Goal: Task Accomplishment & Management: Manage account settings

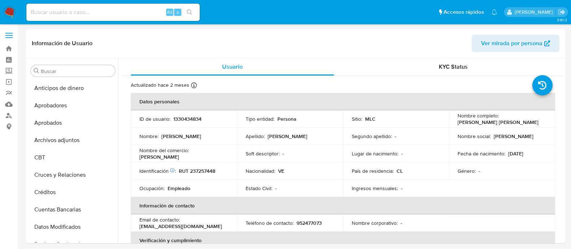
select select "10"
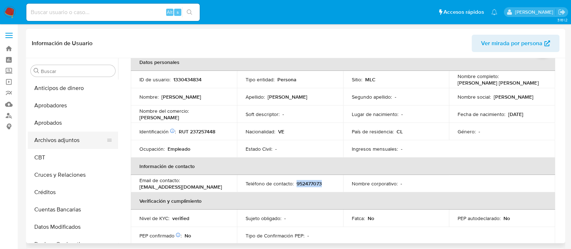
click at [78, 136] on button "Archivos adjuntos" at bounding box center [70, 140] width 85 height 17
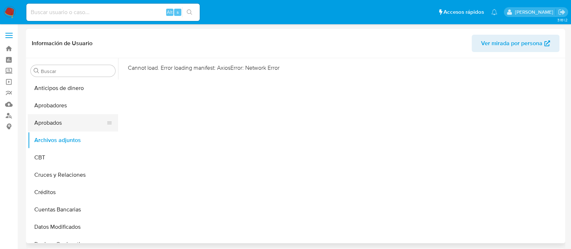
drag, startPoint x: 71, startPoint y: 120, endPoint x: 70, endPoint y: 124, distance: 4.0
click at [71, 120] on button "Aprobados" at bounding box center [70, 122] width 85 height 17
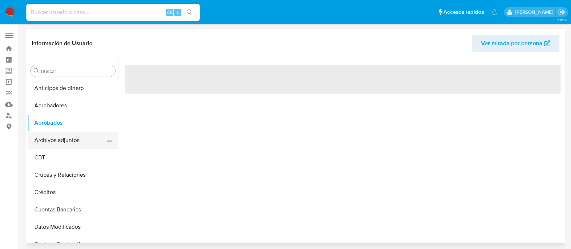
click at [67, 138] on button "Archivos adjuntos" at bounding box center [70, 140] width 85 height 17
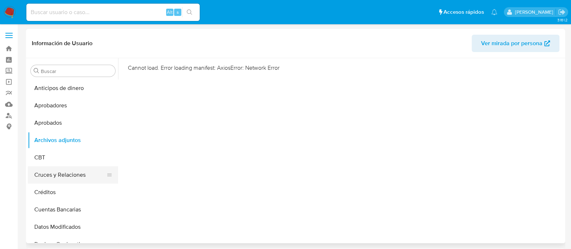
click at [63, 171] on button "Cruces y Relaciones" at bounding box center [70, 174] width 85 height 17
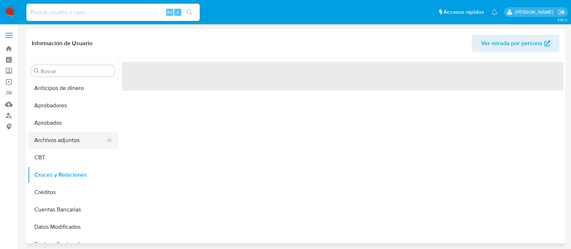
click at [65, 144] on button "Archivos adjuntos" at bounding box center [70, 140] width 85 height 17
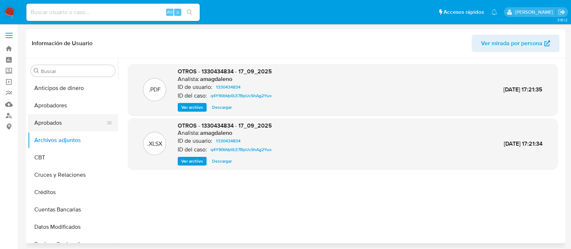
click at [71, 121] on button "Aprobados" at bounding box center [70, 122] width 85 height 17
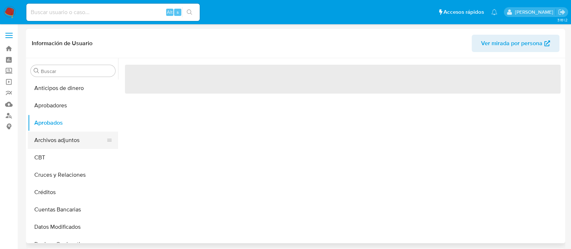
click at [71, 142] on button "Archivos adjuntos" at bounding box center [70, 140] width 85 height 17
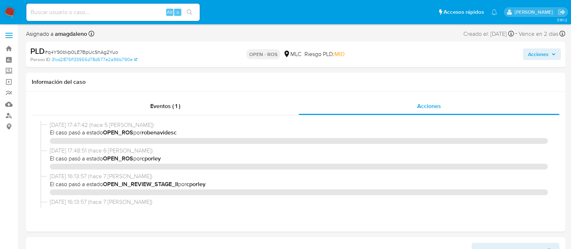
select select "10"
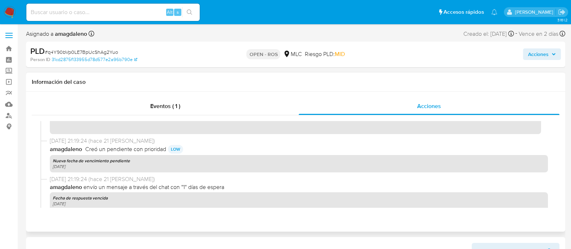
scroll to position [497, 0]
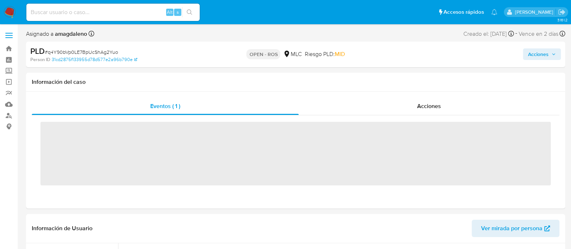
scroll to position [340, 0]
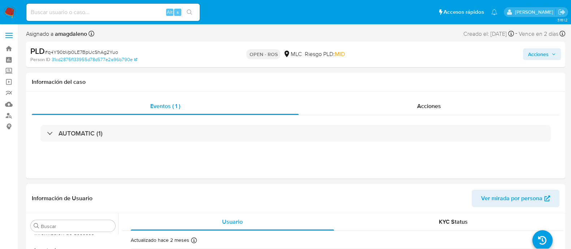
select select "10"
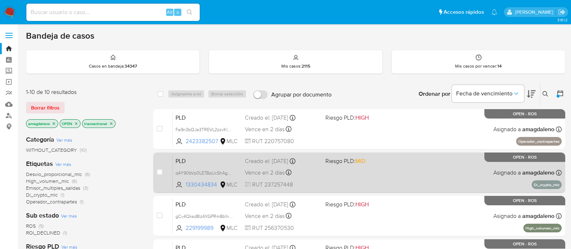
click at [354, 179] on div "PLD q4Y90bVp0LE7BpUcShAg2Yuo 1330434834 MLC Riesgo PLD: MID Creado el: 12/07/20…" at bounding box center [367, 172] width 389 height 37
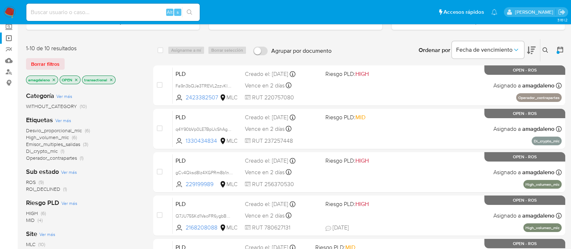
scroll to position [45, 0]
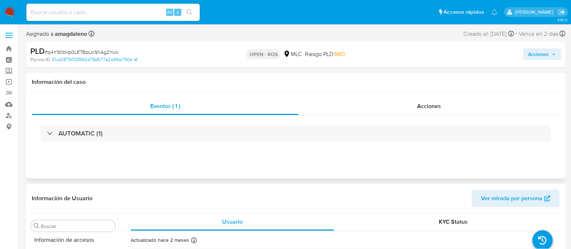
scroll to position [340, 0]
select select "10"
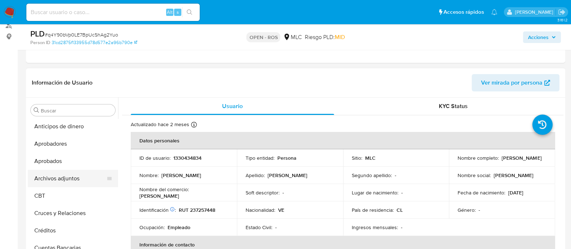
scroll to position [0, 0]
click at [69, 177] on button "Archivos adjuntos" at bounding box center [70, 179] width 85 height 17
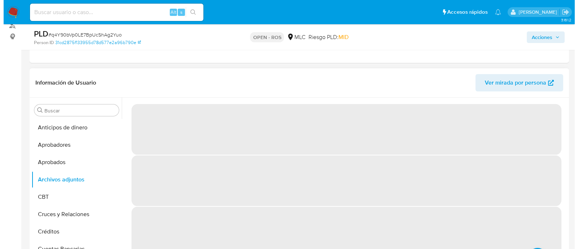
scroll to position [136, 0]
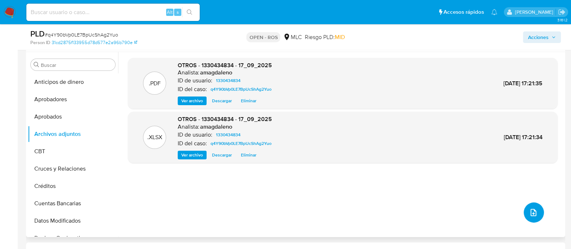
click at [533, 216] on span "upload-file" at bounding box center [534, 212] width 9 height 9
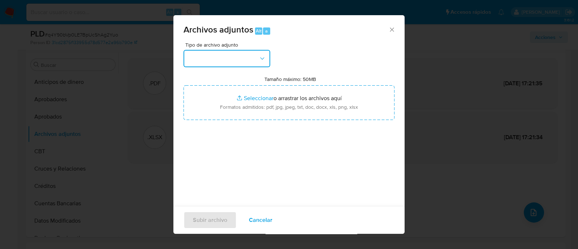
click at [226, 62] on button "button" at bounding box center [227, 58] width 87 height 17
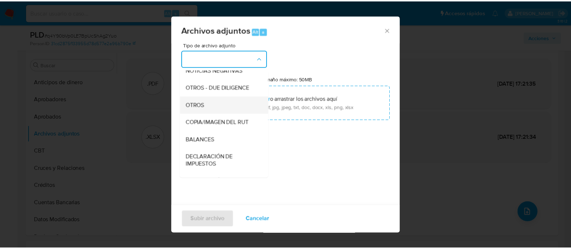
scroll to position [74, 0]
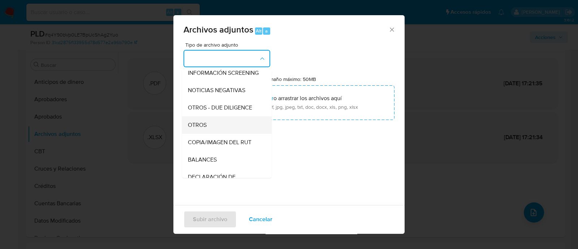
click at [230, 129] on div "OTROS" at bounding box center [225, 124] width 74 height 17
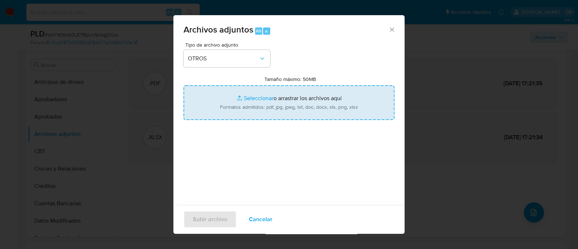
click at [251, 97] on input "Tamaño máximo: 50MB Seleccionar archivos" at bounding box center [289, 102] width 211 height 35
type input "C:\fakepath\Certificado UAF ROS #1344.pdf"
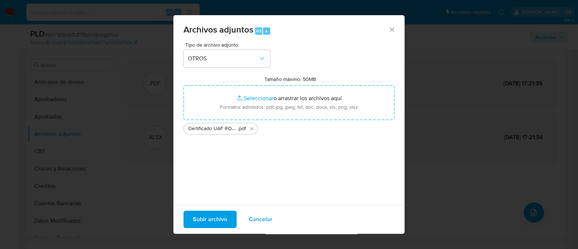
click at [215, 216] on span "Subir archivo" at bounding box center [210, 219] width 34 height 16
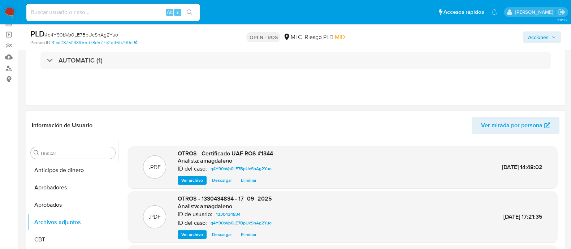
scroll to position [0, 0]
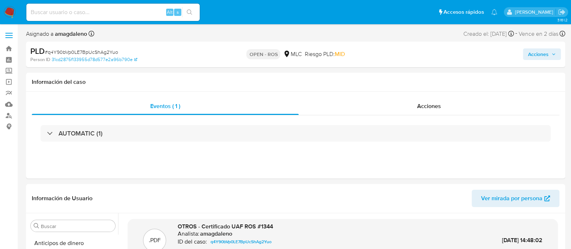
click at [544, 56] on span "Acciones" at bounding box center [538, 54] width 21 height 12
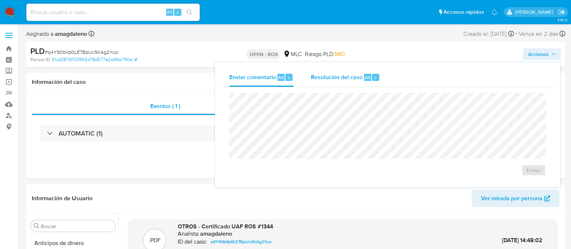
click at [354, 81] on span "Resolución del caso" at bounding box center [337, 77] width 52 height 8
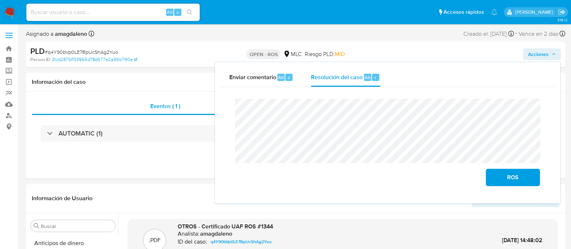
click at [0, 0] on lt-span "certi f icado" at bounding box center [0, 0] width 0 height 0
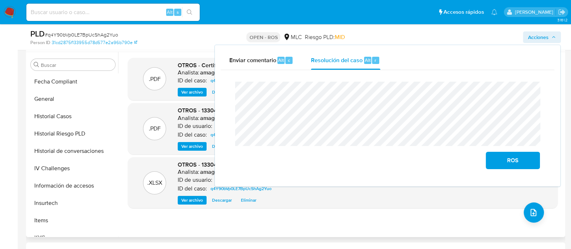
scroll to position [316, 0]
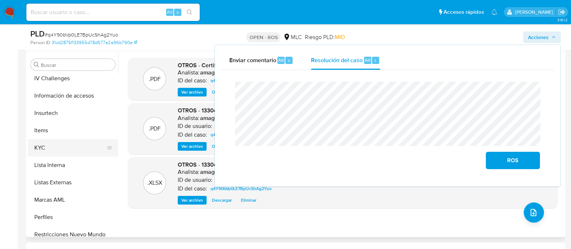
click at [50, 149] on button "KYC" at bounding box center [70, 147] width 85 height 17
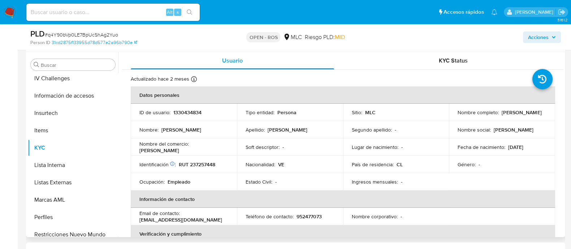
click at [202, 173] on td "Ocupación : Empleado" at bounding box center [184, 181] width 106 height 17
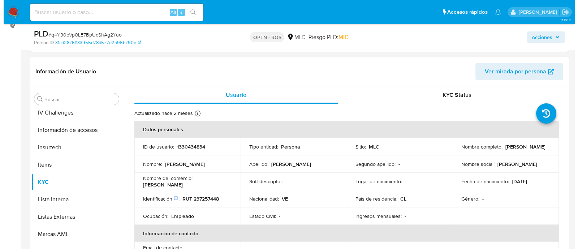
scroll to position [0, 0]
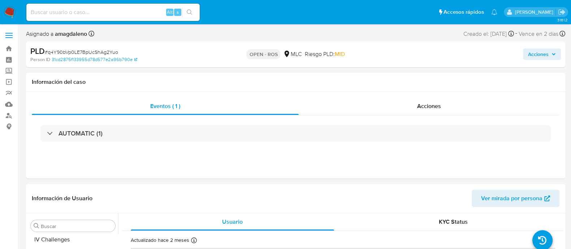
click at [529, 52] on span "Acciones" at bounding box center [538, 54] width 21 height 12
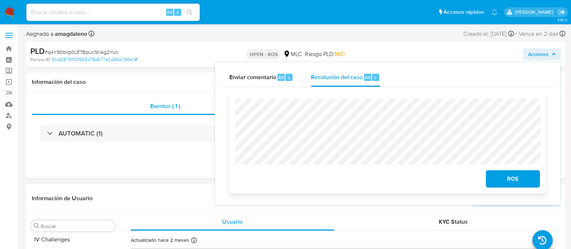
click at [517, 185] on span "ROS" at bounding box center [513, 179] width 35 height 16
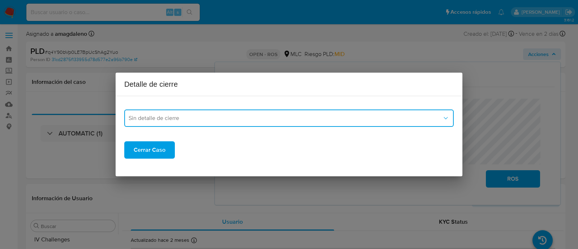
click at [169, 121] on span "Sin detalle de cierre" at bounding box center [286, 118] width 314 height 7
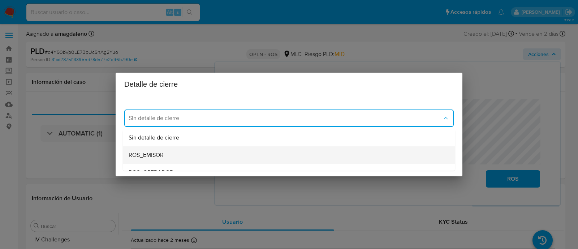
click at [179, 153] on div "ROS_EMISOR" at bounding box center [289, 154] width 321 height 17
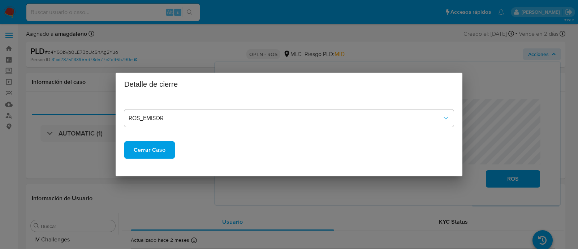
drag, startPoint x: 148, startPoint y: 147, endPoint x: 358, endPoint y: 32, distance: 239.0
click at [149, 146] on span "Cerrar Caso" at bounding box center [150, 150] width 32 height 16
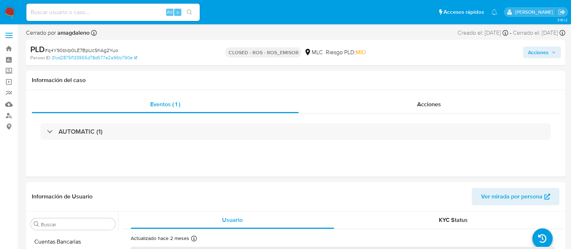
select select "10"
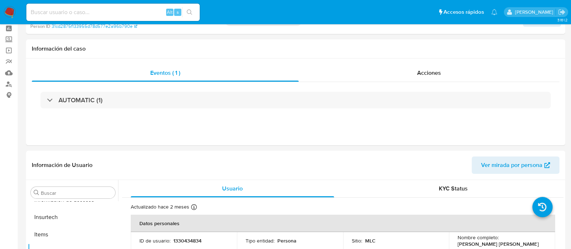
scroll to position [136, 0]
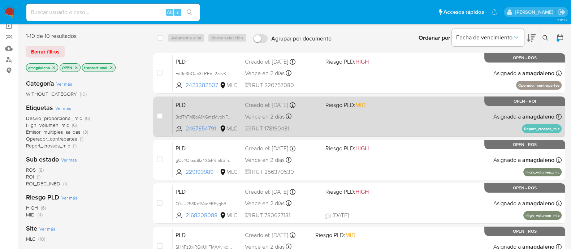
scroll to position [45, 0]
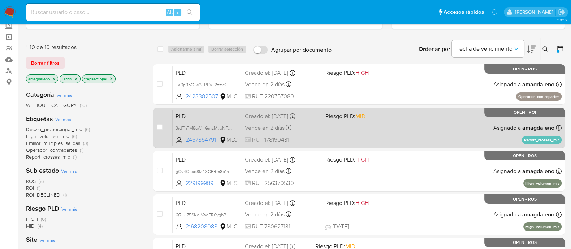
click at [342, 122] on div "PLD 3rdThTM8oA1hGmzMybNFgfEm 2467854791 MLC Riesgo PLD: MID Creado el: [DATE] C…" at bounding box center [367, 128] width 389 height 37
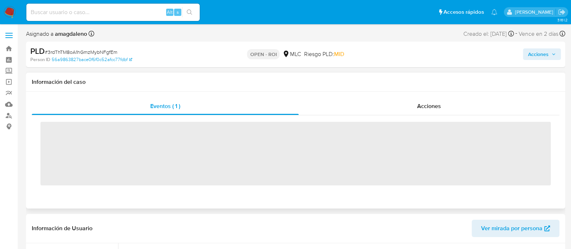
scroll to position [340, 0]
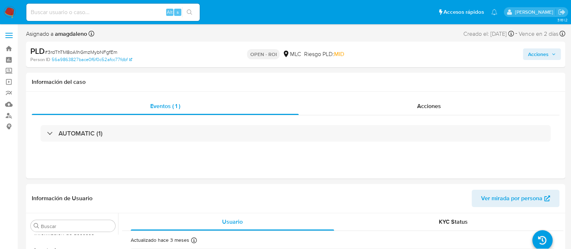
click at [532, 55] on span "Acciones" at bounding box center [538, 54] width 21 height 12
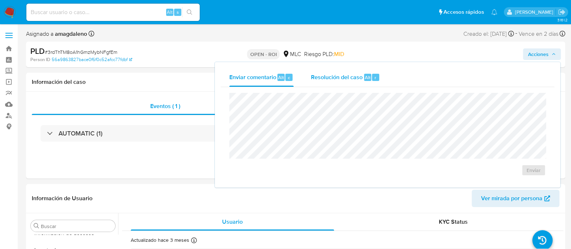
select select "10"
click at [344, 79] on span "Resolución del caso" at bounding box center [337, 77] width 52 height 8
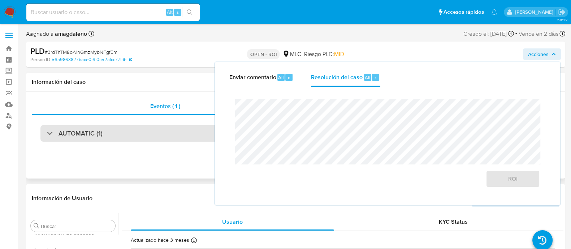
click at [135, 134] on div "AUTOMATIC (1)" at bounding box center [295, 133] width 511 height 17
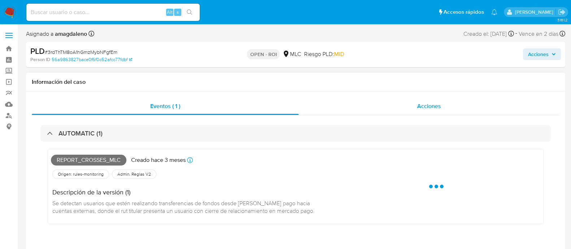
click at [334, 102] on div "Acciones" at bounding box center [429, 106] width 261 height 17
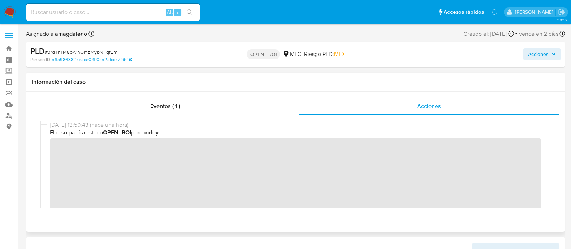
scroll to position [45, 0]
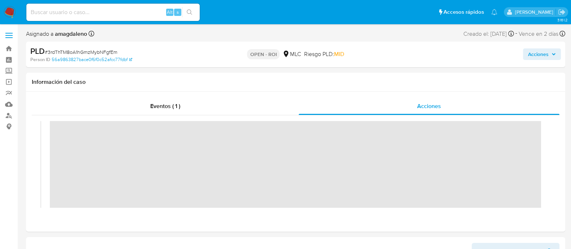
click at [527, 48] on div "Acciones" at bounding box center [473, 54] width 175 height 17
click at [523, 53] on button "Acciones" at bounding box center [542, 54] width 38 height 12
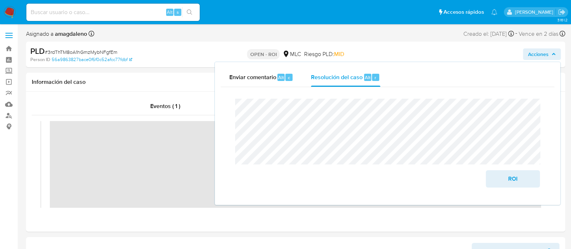
scroll to position [0, 0]
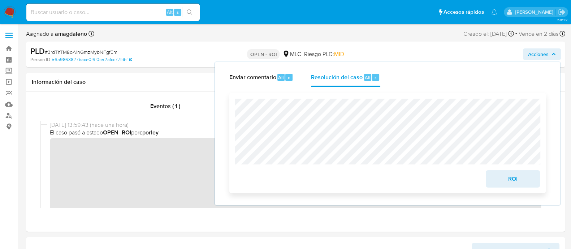
click at [508, 179] on span "ROI" at bounding box center [513, 179] width 35 height 16
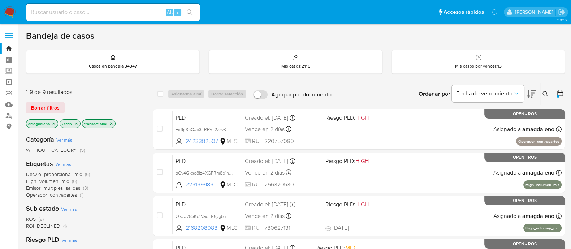
click at [289, 83] on div "select-all-cases-checkbox Asignarme a mí Borrar selección Agrupar por documento…" at bounding box center [359, 94] width 412 height 22
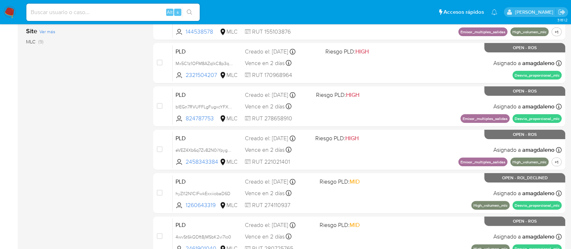
scroll to position [226, 0]
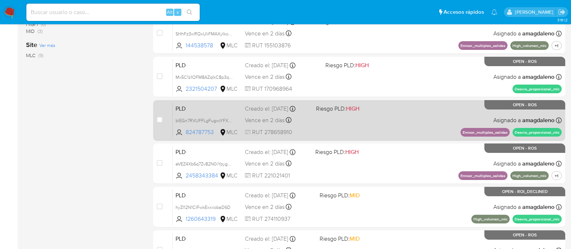
click at [375, 124] on div "PLD blEGn7RVUFFLgFugxcYFXye1 824787753 MLC Riesgo PLD: HIGH Creado el: 12/07/20…" at bounding box center [367, 120] width 389 height 37
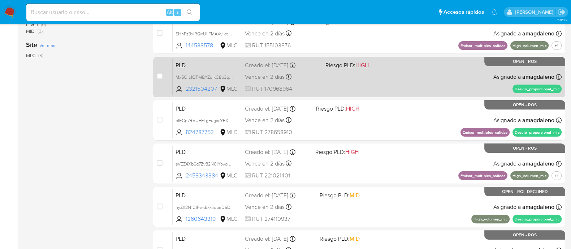
click at [356, 75] on div "PLD Mx5C1z1OFM8AZqlkC8p3qlTR 2321504207 MLC Riesgo PLD: HIGH Creado el: 12/07/2…" at bounding box center [367, 77] width 389 height 37
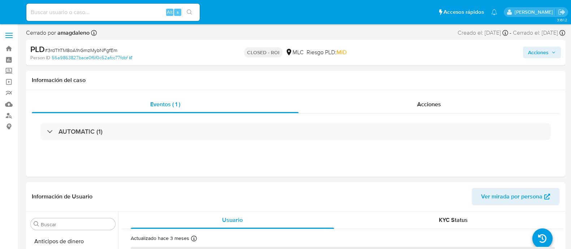
select select "10"
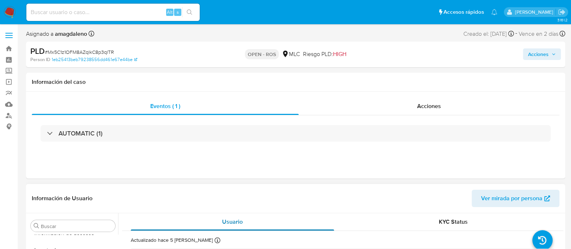
scroll to position [136, 0]
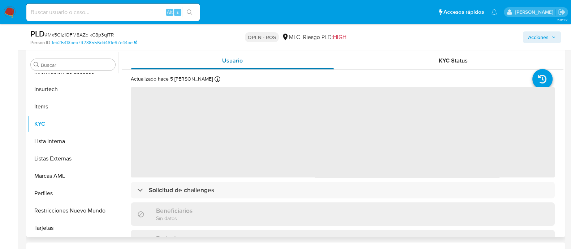
select select "10"
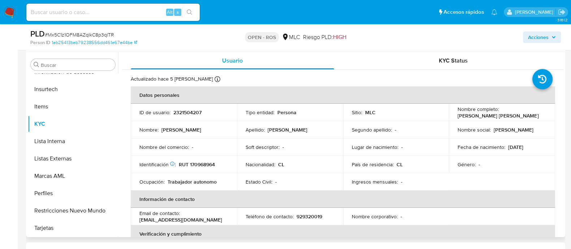
click at [207, 162] on p "RUT 170968964" at bounding box center [197, 164] width 36 height 7
click at [193, 114] on p "2321504207" at bounding box center [188, 112] width 28 height 7
copy p "2321504207"
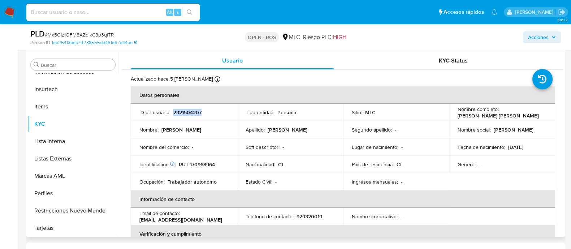
click at [184, 108] on td "ID de usuario : 2321504207" at bounding box center [184, 112] width 106 height 17
click at [184, 113] on p "2321504207" at bounding box center [188, 112] width 28 height 7
copy p "2321504207"
click at [207, 166] on p "RUT 170968964" at bounding box center [197, 164] width 36 height 7
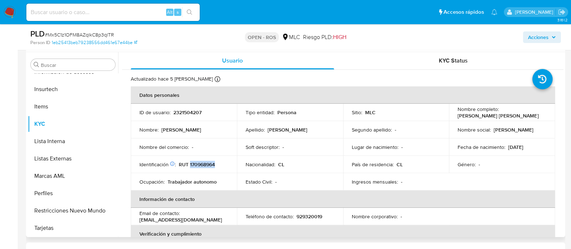
click at [207, 166] on p "RUT 170968964" at bounding box center [197, 164] width 36 height 7
copy p "170968964"
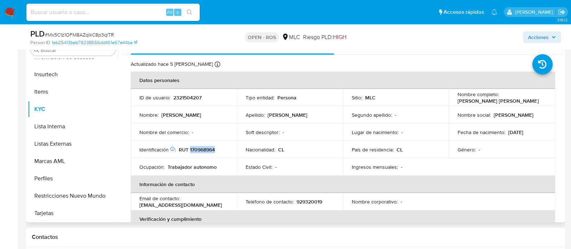
scroll to position [112, 0]
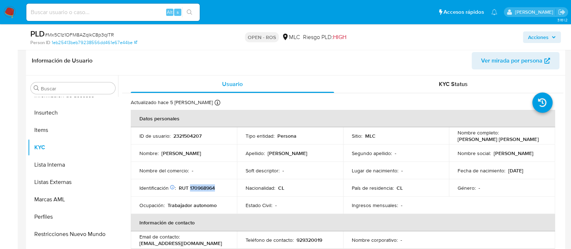
drag, startPoint x: 456, startPoint y: 138, endPoint x: 522, endPoint y: 141, distance: 66.2
click at [522, 141] on p "Patricio Antonio Miranda Díaz" at bounding box center [498, 139] width 81 height 7
copy p "Patricio Antonio Miranda Díaz"
click at [199, 189] on p "RUT 170968964" at bounding box center [197, 188] width 36 height 7
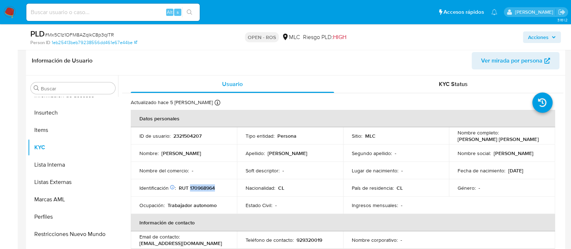
copy p "170968964"
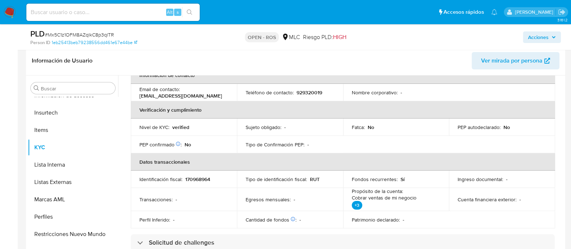
scroll to position [134, 0]
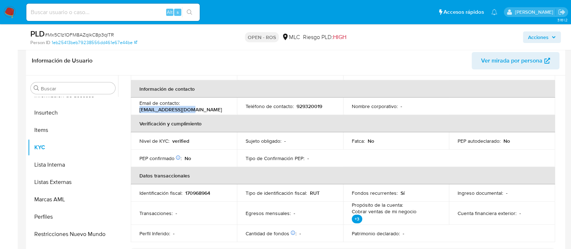
drag, startPoint x: 140, startPoint y: 109, endPoint x: 196, endPoint y: 112, distance: 56.8
click at [196, 112] on div "Email de contacto : betoguami@gmail.com" at bounding box center [184, 106] width 89 height 13
copy p "betoguami@gmail.com"
click at [197, 190] on p "170968964" at bounding box center [197, 193] width 25 height 7
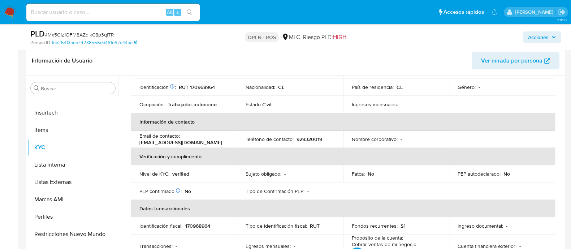
scroll to position [88, 0]
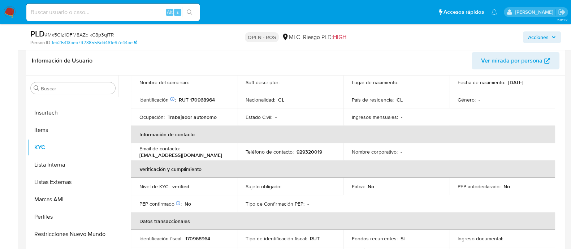
click at [309, 149] on p "929320019" at bounding box center [310, 152] width 26 height 7
copy p "929320019"
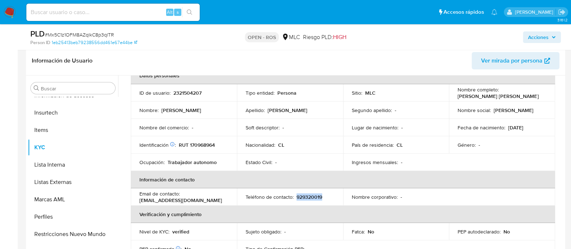
scroll to position [0, 0]
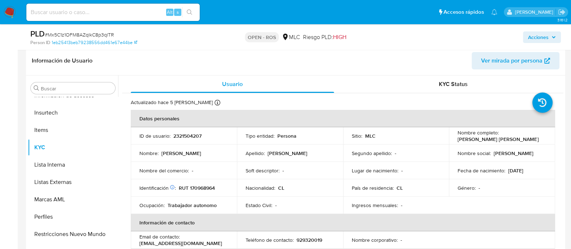
click at [205, 189] on p "RUT 170968964" at bounding box center [197, 188] width 36 height 7
click at [208, 188] on p "RUT 170968964" at bounding box center [197, 188] width 36 height 7
click at [211, 187] on p "RUT 170968964" at bounding box center [197, 188] width 36 height 7
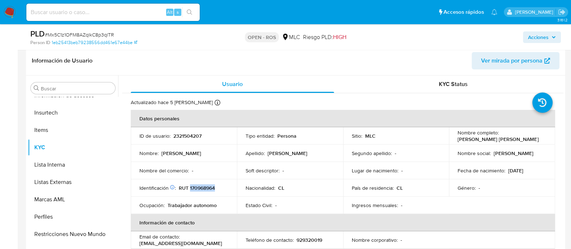
click at [211, 187] on p "RUT 170968964" at bounding box center [197, 188] width 36 height 7
copy p "170968964"
click at [484, 137] on p "Patricio Antonio Miranda Díaz" at bounding box center [498, 139] width 81 height 7
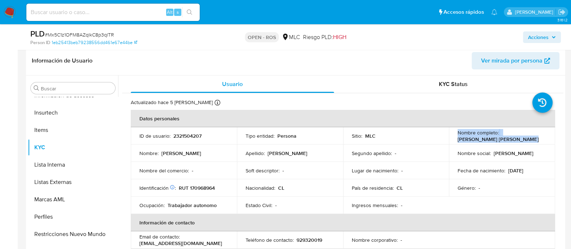
click at [476, 137] on p "Patricio Antonio Miranda Díaz" at bounding box center [498, 139] width 81 height 7
drag, startPoint x: 457, startPoint y: 138, endPoint x: 538, endPoint y: 140, distance: 81.0
click at [538, 140] on div "Nombre completo : Patricio Antonio Miranda Díaz" at bounding box center [502, 135] width 89 height 13
copy p "Patricio Antonio Miranda Díaz"
click at [204, 190] on p "RUT 170968964" at bounding box center [197, 188] width 36 height 7
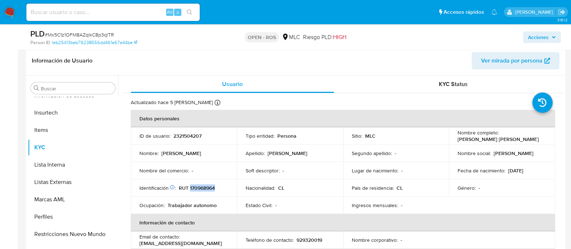
click at [204, 190] on p "RUT 170968964" at bounding box center [197, 188] width 36 height 7
copy p "170968964"
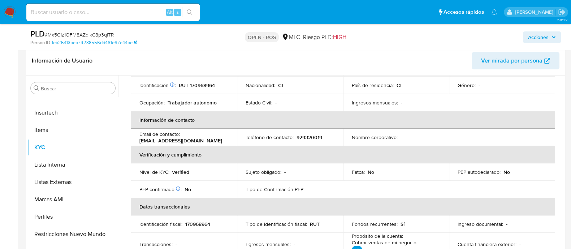
scroll to position [88, 0]
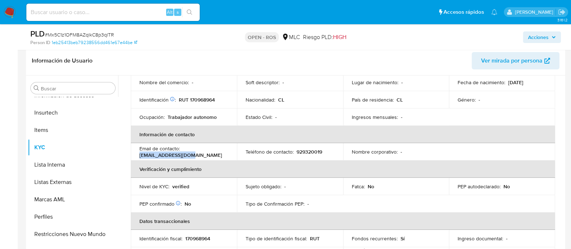
drag, startPoint x: 140, startPoint y: 154, endPoint x: 200, endPoint y: 158, distance: 59.4
click at [200, 158] on td "Email de contacto : betoguami@gmail.com" at bounding box center [184, 151] width 106 height 17
click at [307, 151] on p "929320019" at bounding box center [310, 152] width 26 height 7
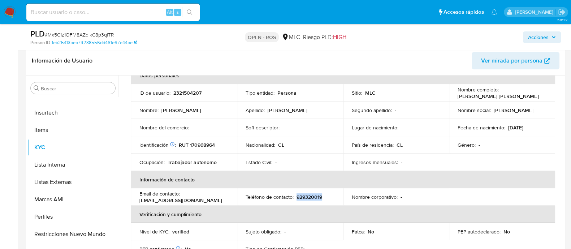
scroll to position [0, 0]
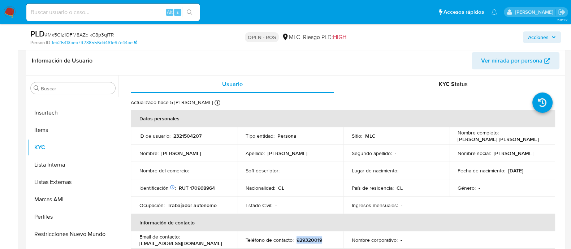
drag, startPoint x: 457, startPoint y: 138, endPoint x: 541, endPoint y: 139, distance: 85.0
click at [541, 139] on div "Nombre completo : Patricio Antonio Miranda Díaz" at bounding box center [502, 135] width 89 height 13
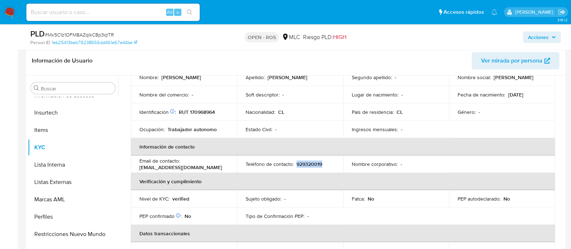
scroll to position [90, 0]
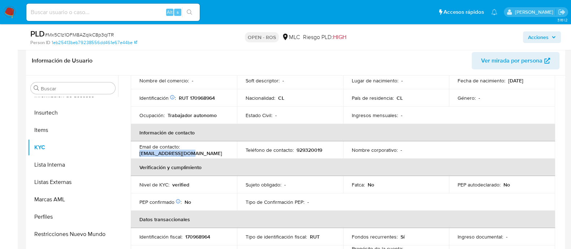
drag, startPoint x: 140, startPoint y: 153, endPoint x: 197, endPoint y: 154, distance: 56.8
click at [197, 154] on div "Email de contacto : betoguami@gmail.com" at bounding box center [184, 150] width 89 height 13
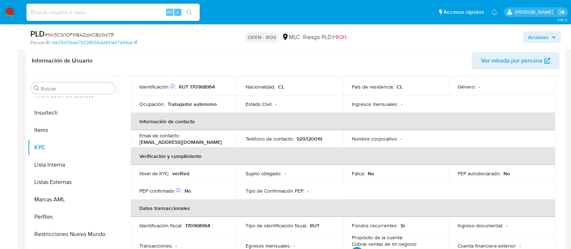
scroll to position [88, 0]
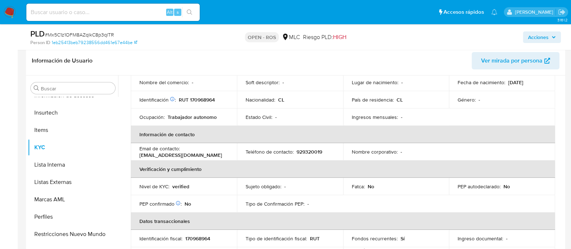
click at [311, 154] on p "929320019" at bounding box center [310, 152] width 26 height 7
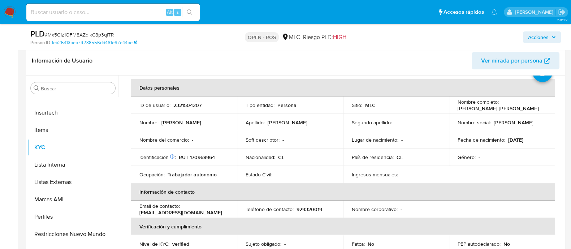
scroll to position [0, 0]
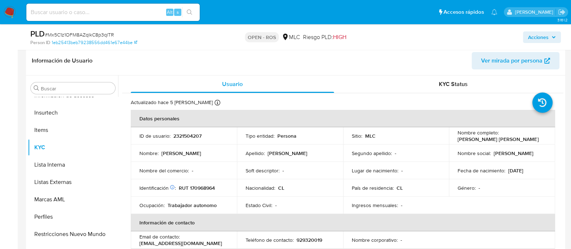
click at [200, 185] on p "RUT 170968964" at bounding box center [197, 188] width 36 height 7
click at [200, 186] on p "RUT 170968964" at bounding box center [197, 188] width 36 height 7
drag, startPoint x: 188, startPoint y: 187, endPoint x: 232, endPoint y: 191, distance: 43.9
click at [232, 191] on td "Identificación Nº de serie: 536582853 : RUT 170968964" at bounding box center [184, 187] width 106 height 17
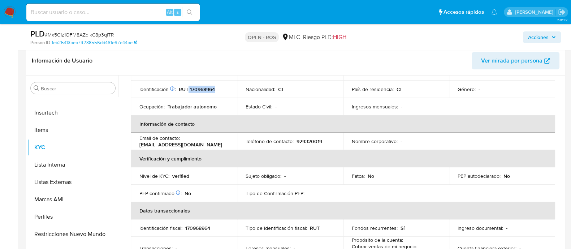
scroll to position [90, 0]
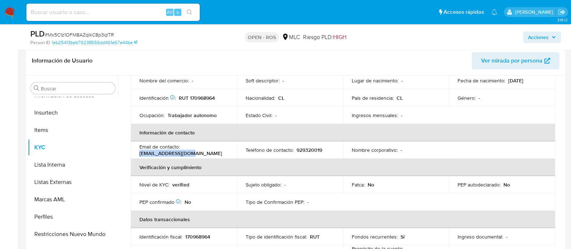
drag, startPoint x: 140, startPoint y: 153, endPoint x: 215, endPoint y: 155, distance: 74.9
click at [215, 155] on div "Email de contacto : betoguami@gmail.com" at bounding box center [184, 150] width 89 height 13
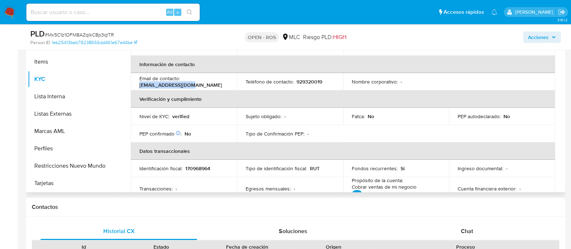
scroll to position [0, 0]
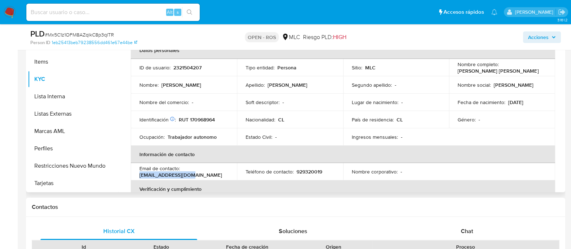
drag, startPoint x: 457, startPoint y: 71, endPoint x: 537, endPoint y: 71, distance: 79.9
click at [537, 71] on div "Nombre completo : Patricio Antonio Miranda Díaz" at bounding box center [502, 67] width 89 height 13
click at [207, 120] on p "RUT 170968964" at bounding box center [197, 119] width 36 height 7
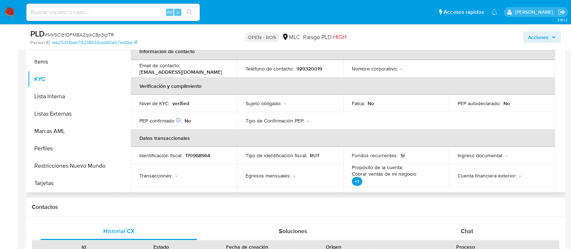
scroll to position [90, 0]
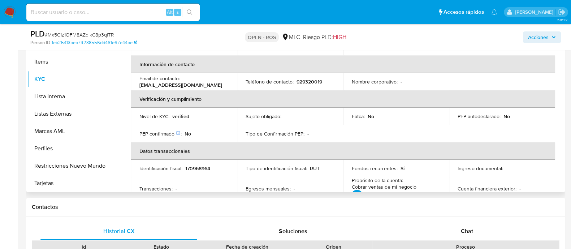
click at [309, 79] on p "929320019" at bounding box center [310, 81] width 26 height 7
drag, startPoint x: 140, startPoint y: 85, endPoint x: 209, endPoint y: 82, distance: 69.1
click at [209, 82] on div "Email de contacto : betoguami@gmail.com" at bounding box center [184, 81] width 89 height 13
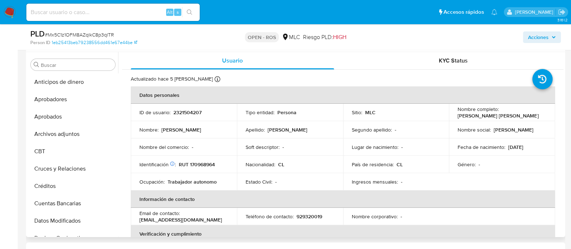
scroll to position [45, 0]
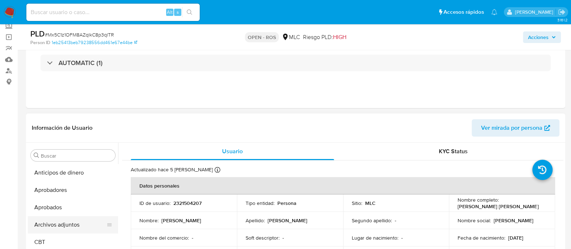
click at [78, 223] on button "Archivos adjuntos" at bounding box center [70, 224] width 85 height 17
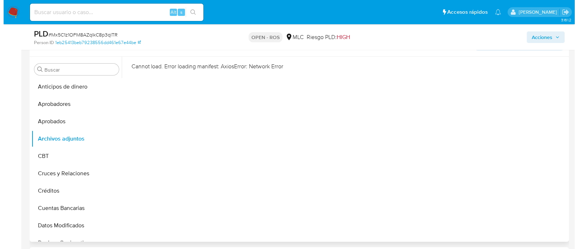
scroll to position [136, 0]
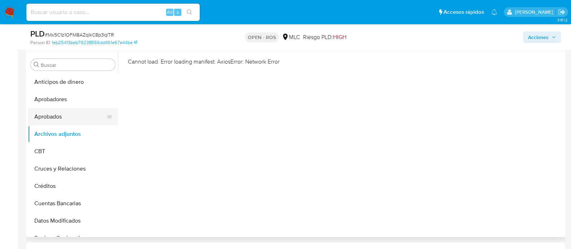
click at [74, 120] on button "Aprobados" at bounding box center [70, 116] width 85 height 17
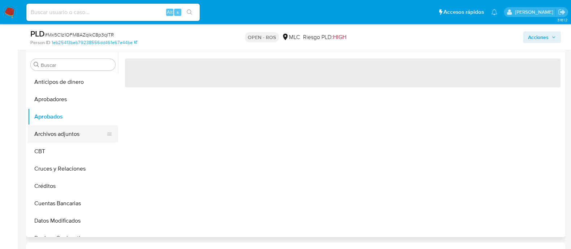
click at [76, 132] on button "Archivos adjuntos" at bounding box center [70, 133] width 85 height 17
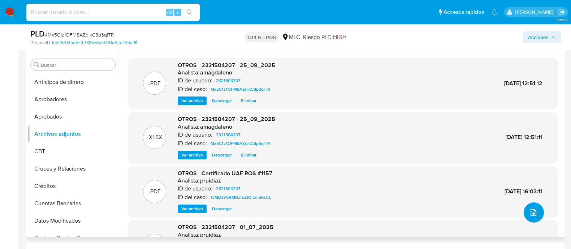
click at [530, 212] on icon "upload-file" at bounding box center [534, 212] width 9 height 9
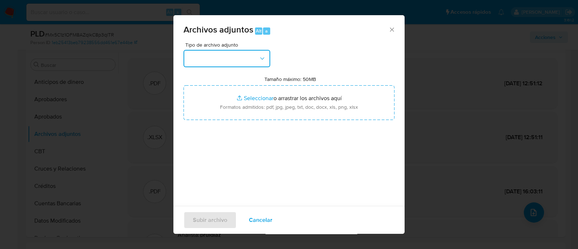
click at [235, 61] on button "button" at bounding box center [227, 58] width 87 height 17
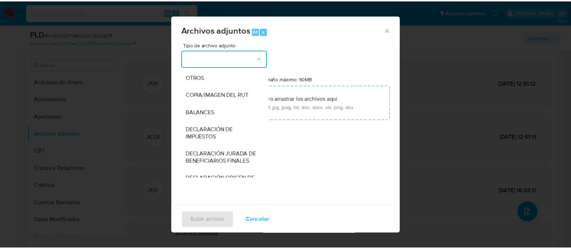
scroll to position [120, 0]
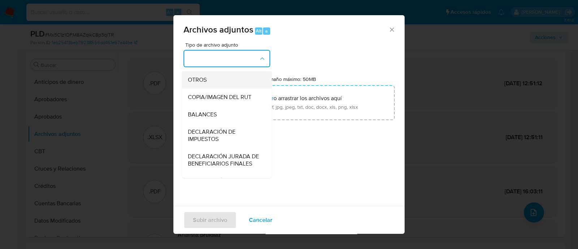
click at [201, 84] on span "OTROS" at bounding box center [197, 79] width 19 height 7
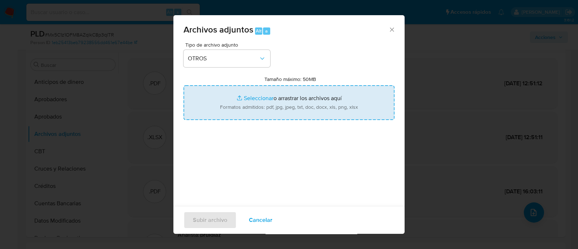
click at [251, 97] on input "Tamaño máximo: 50MB Seleccionar archivos" at bounding box center [289, 102] width 211 height 35
type input "C:\fakepath\Certificado UAF ROS #1340.pdf"
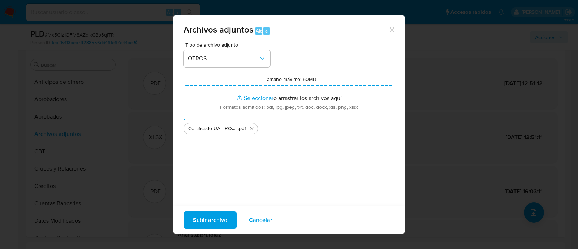
click at [204, 218] on span "Subir archivo" at bounding box center [210, 220] width 34 height 16
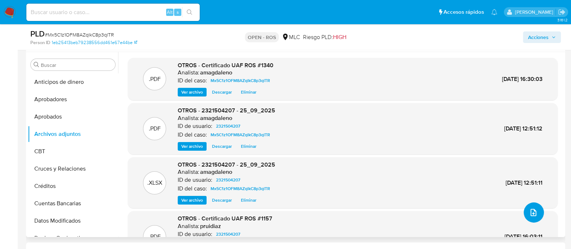
scroll to position [90, 0]
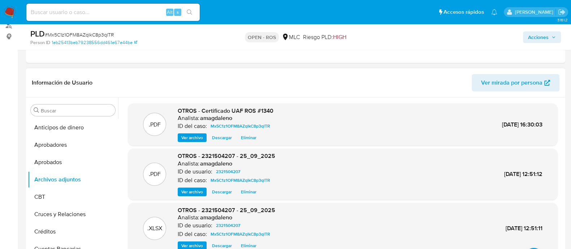
drag, startPoint x: 217, startPoint y: 119, endPoint x: 181, endPoint y: 82, distance: 51.4
click at [181, 82] on header "Información de Usuario Ver mirada por persona" at bounding box center [296, 82] width 528 height 17
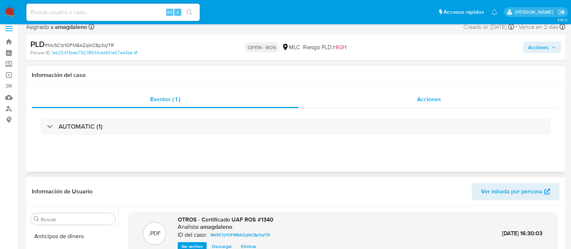
scroll to position [0, 0]
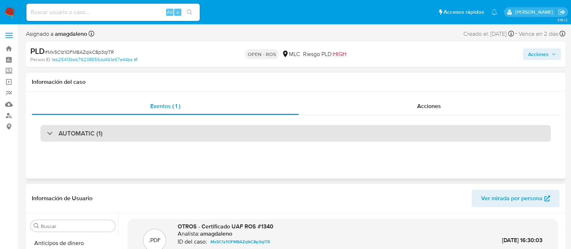
click at [227, 133] on div "AUTOMATIC (1)" at bounding box center [295, 133] width 511 height 17
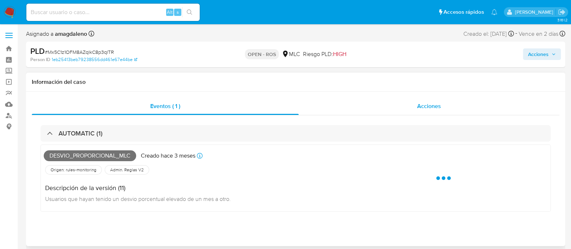
click at [416, 98] on div "Acciones" at bounding box center [429, 106] width 261 height 17
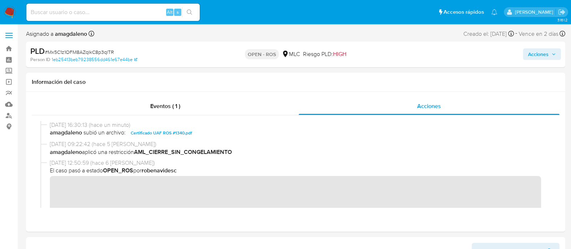
click at [538, 55] on span "Acciones" at bounding box center [538, 54] width 21 height 12
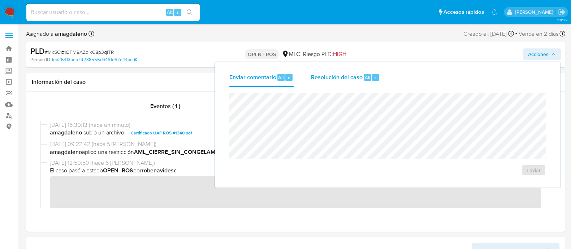
click at [338, 78] on span "Resolución del caso" at bounding box center [337, 77] width 52 height 8
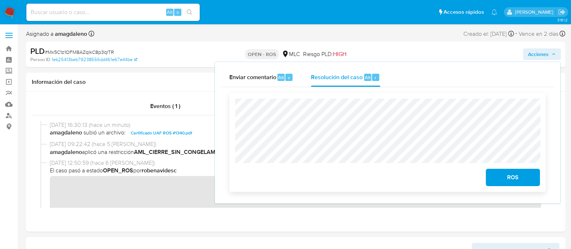
click at [520, 184] on span "ROS" at bounding box center [513, 178] width 35 height 16
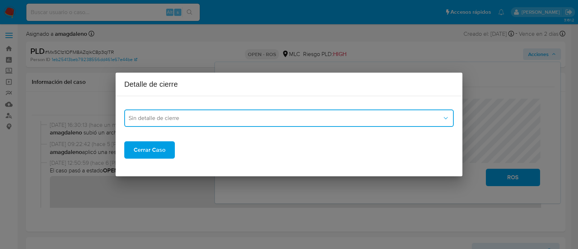
click at [182, 116] on span "Sin detalle de cierre" at bounding box center [286, 118] width 314 height 7
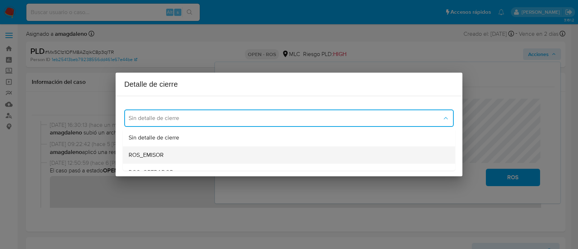
click at [171, 150] on div "ROS_EMISOR" at bounding box center [287, 154] width 317 height 17
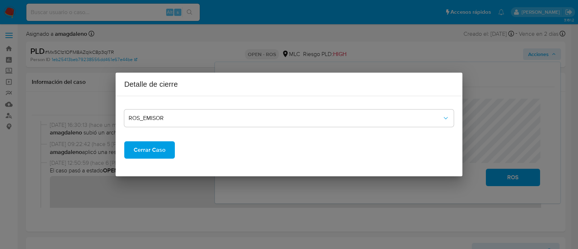
click at [158, 151] on span "Cerrar Caso" at bounding box center [150, 150] width 32 height 16
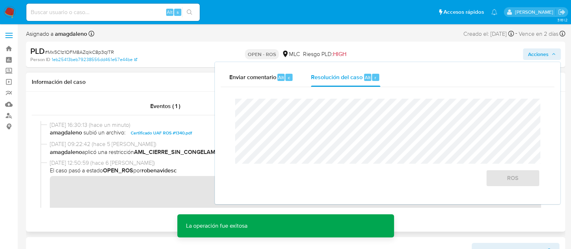
click at [199, 87] on div "Información del caso" at bounding box center [296, 82] width 540 height 19
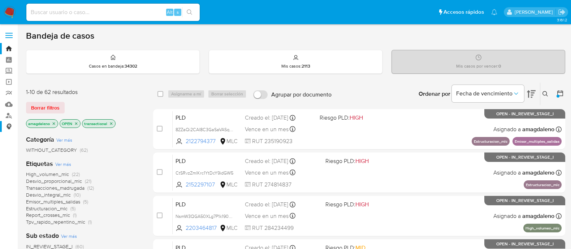
scroll to position [45, 0]
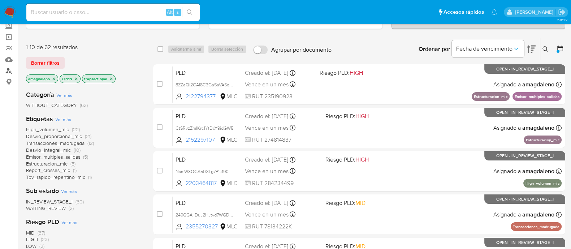
click at [10, 73] on link "Buscador de personas" at bounding box center [43, 70] width 86 height 11
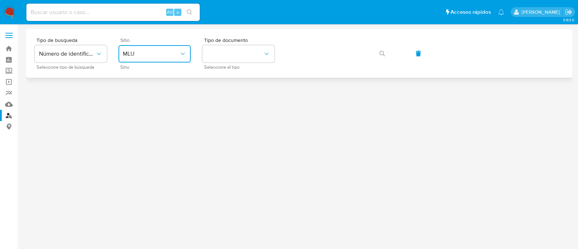
click at [141, 55] on span "MLU" at bounding box center [151, 53] width 56 height 7
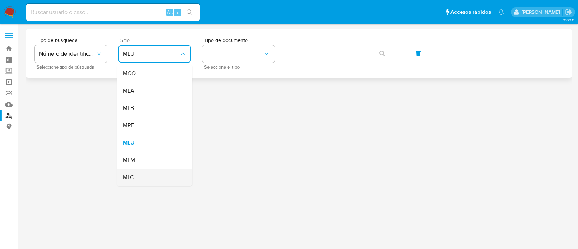
click at [144, 177] on div "MLC" at bounding box center [152, 177] width 59 height 17
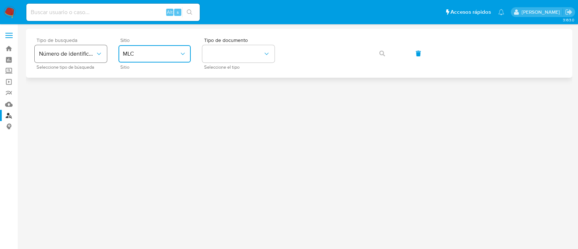
click at [93, 53] on span "Número de identificación" at bounding box center [67, 53] width 56 height 7
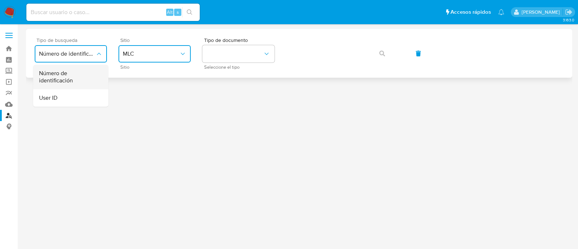
click at [82, 78] on span "Número de identificación" at bounding box center [68, 77] width 59 height 14
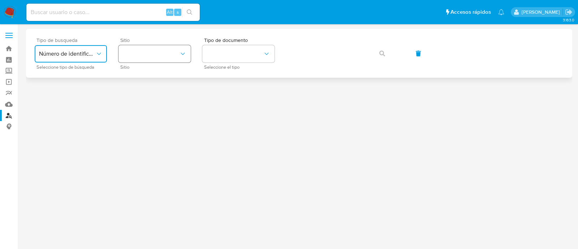
click at [163, 58] on button "site_id" at bounding box center [155, 53] width 72 height 17
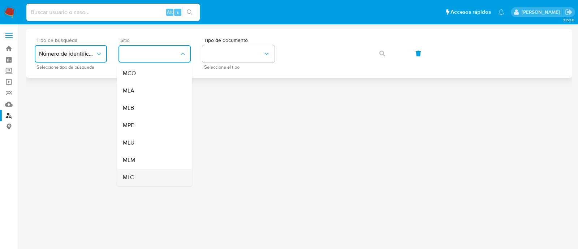
click at [149, 175] on div "MLC" at bounding box center [152, 177] width 59 height 17
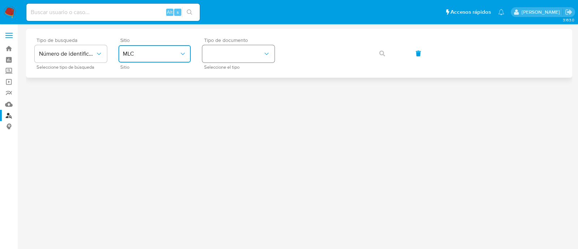
click at [249, 46] on button "identificationType" at bounding box center [238, 53] width 72 height 17
click at [245, 75] on div "RUT RUT" at bounding box center [236, 77] width 59 height 25
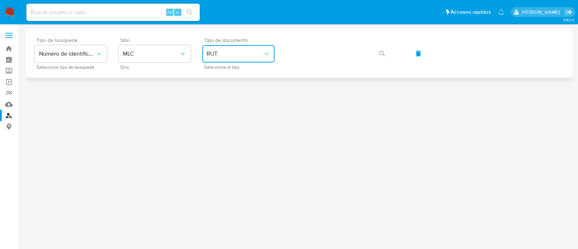
click at [193, 141] on div at bounding box center [299, 123] width 547 height 189
click at [376, 60] on button "button" at bounding box center [382, 53] width 25 height 17
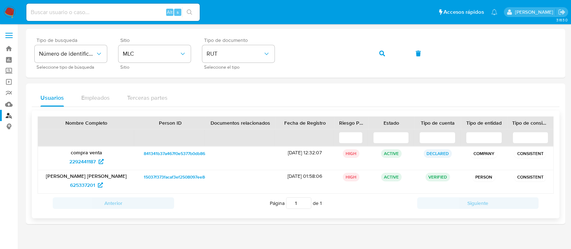
scroll to position [10, 0]
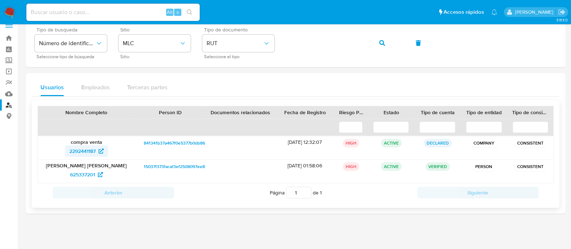
click at [87, 150] on span "2292441187" at bounding box center [82, 151] width 26 height 12
click at [79, 176] on span "625337201" at bounding box center [82, 175] width 25 height 12
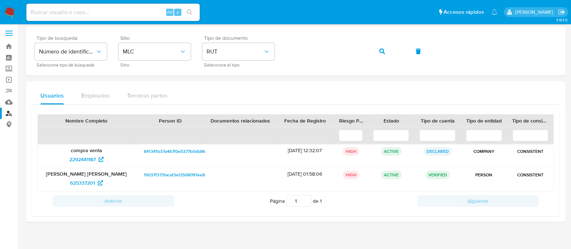
scroll to position [0, 0]
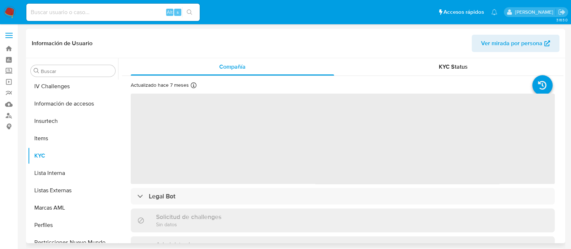
scroll to position [358, 0]
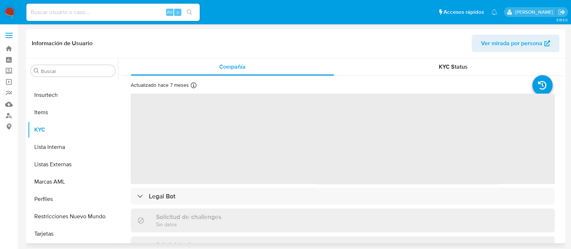
select select "10"
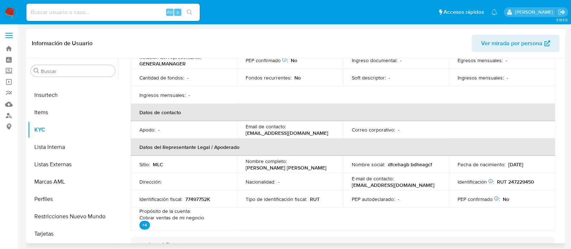
scroll to position [180, 0]
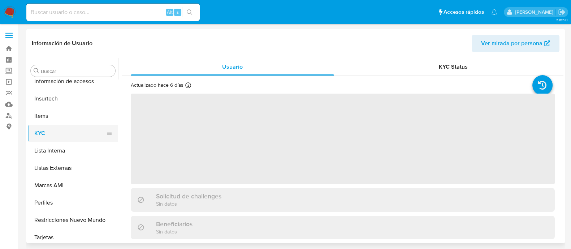
scroll to position [358, 0]
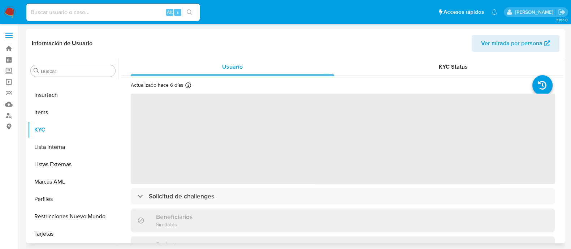
select select "10"
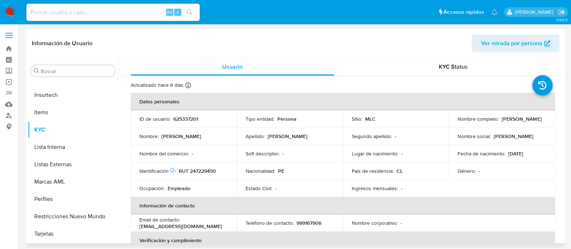
click at [502, 121] on p "[PERSON_NAME]" at bounding box center [522, 119] width 40 height 7
click at [502, 122] on p "[PERSON_NAME]" at bounding box center [522, 119] width 40 height 7
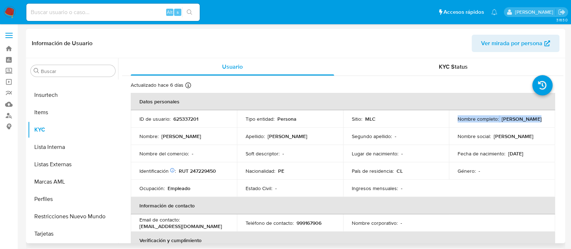
click at [502, 122] on p "[PERSON_NAME]" at bounding box center [522, 119] width 40 height 7
drag, startPoint x: 457, startPoint y: 122, endPoint x: 521, endPoint y: 120, distance: 63.6
click at [521, 120] on div "Nombre completo : [PERSON_NAME]" at bounding box center [502, 119] width 89 height 7
copy p "[PERSON_NAME]"
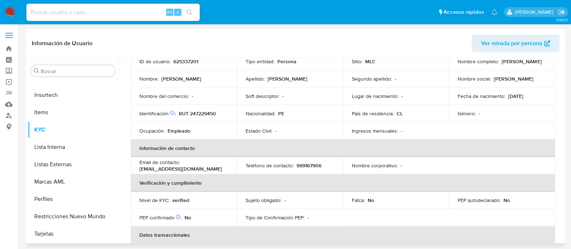
scroll to position [43, 0]
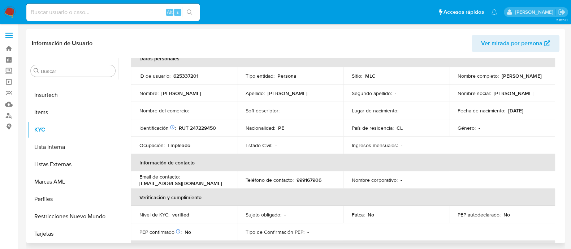
click at [167, 184] on p "[EMAIL_ADDRESS][DOMAIN_NAME]" at bounding box center [181, 183] width 83 height 7
click at [134, 185] on td "Email de contacto : [EMAIL_ADDRESS][DOMAIN_NAME]" at bounding box center [184, 179] width 106 height 17
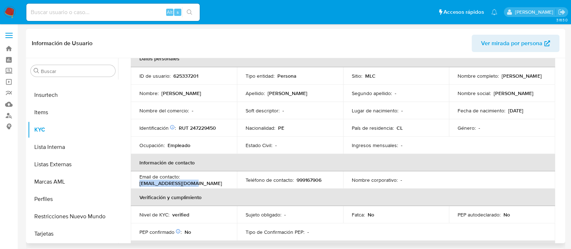
drag, startPoint x: 137, startPoint y: 183, endPoint x: 197, endPoint y: 183, distance: 59.3
click at [197, 183] on td "Email de contacto : [EMAIL_ADDRESS][DOMAIN_NAME]" at bounding box center [184, 179] width 106 height 17
copy p "[EMAIL_ADDRESS][DOMAIN_NAME]"
click at [309, 181] on p "999167906" at bounding box center [309, 180] width 25 height 7
click at [308, 179] on p "999167906" at bounding box center [309, 180] width 25 height 7
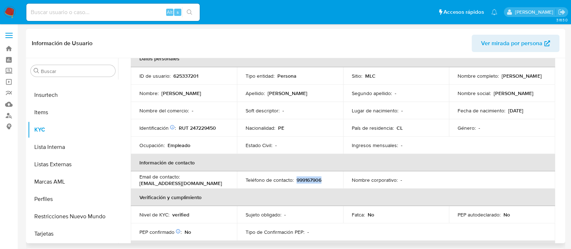
click at [308, 179] on p "999167906" at bounding box center [309, 180] width 25 height 7
copy p "999167906"
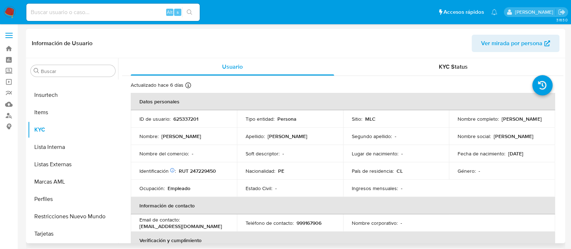
click at [213, 169] on p "RUT 247229450" at bounding box center [197, 171] width 37 height 7
copy p "247229450"
drag, startPoint x: 455, startPoint y: 122, endPoint x: 520, endPoint y: 122, distance: 64.3
click at [520, 122] on td "Nombre completo : Roy Edinson Maguiña Achon" at bounding box center [502, 118] width 106 height 17
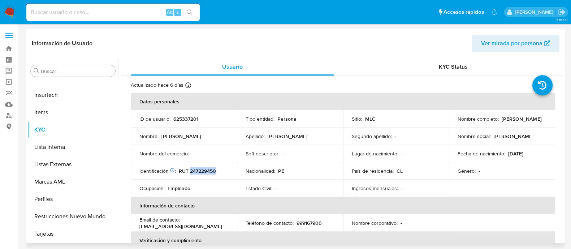
copy p "Roy Edinson Maguiña Achon"
click at [205, 169] on p "RUT 247229450" at bounding box center [197, 171] width 37 height 7
copy p "247229450"
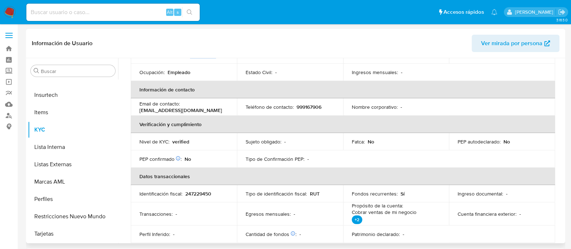
scroll to position [136, 0]
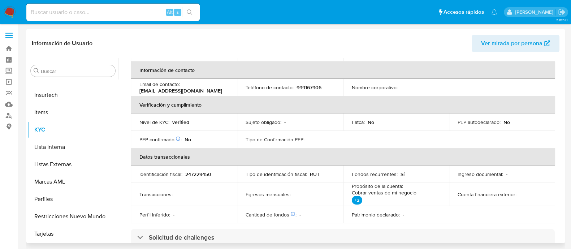
click at [203, 172] on p "247229450" at bounding box center [198, 174] width 26 height 7
drag, startPoint x: 139, startPoint y: 90, endPoint x: 214, endPoint y: 89, distance: 74.5
click at [214, 89] on div "Email de contacto : royachonj9@gmail.com" at bounding box center [184, 87] width 89 height 13
copy p "royachonj9@gmail.com"
click at [301, 86] on p "999167906" at bounding box center [309, 87] width 25 height 7
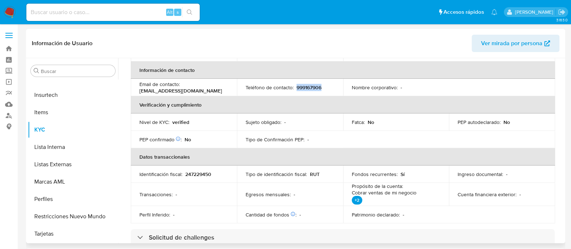
click at [302, 86] on p "999167906" at bounding box center [309, 87] width 25 height 7
copy p "999167906"
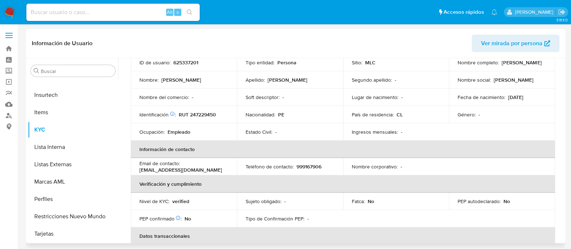
scroll to position [0, 0]
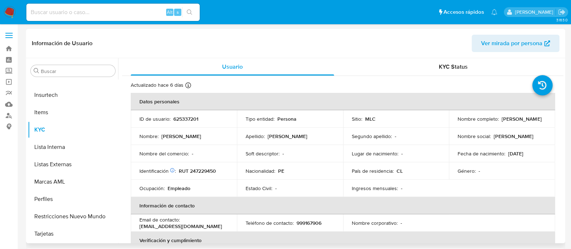
click at [201, 172] on p "RUT 247229450" at bounding box center [197, 171] width 37 height 7
copy p "247229450"
drag, startPoint x: 456, startPoint y: 122, endPoint x: 543, endPoint y: 120, distance: 86.8
click at [545, 123] on td "Nombre completo : Roy Edinson Maguiña Achon" at bounding box center [502, 118] width 106 height 17
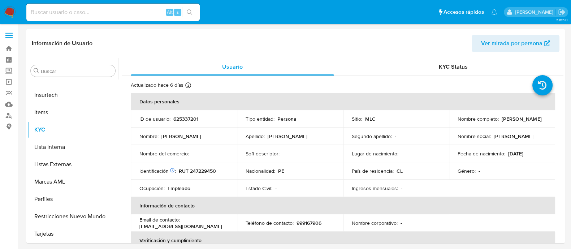
copy p "Roy Edinson Maguiña Achon"
click at [200, 170] on p "RUT 247229450" at bounding box center [197, 171] width 37 height 7
click at [200, 171] on p "RUT 247229450" at bounding box center [197, 171] width 37 height 7
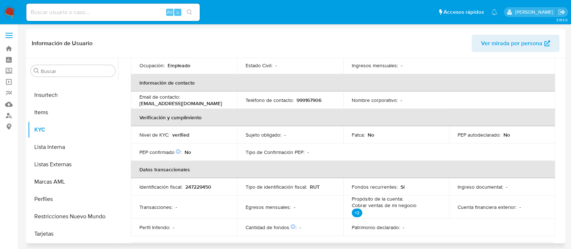
scroll to position [136, 0]
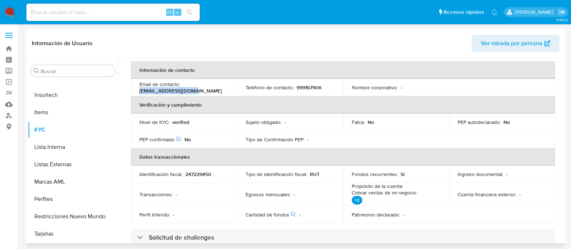
drag, startPoint x: 139, startPoint y: 91, endPoint x: 235, endPoint y: 91, distance: 96.2
click at [235, 91] on td "Email de contacto : royachonj9@gmail.com" at bounding box center [184, 87] width 106 height 17
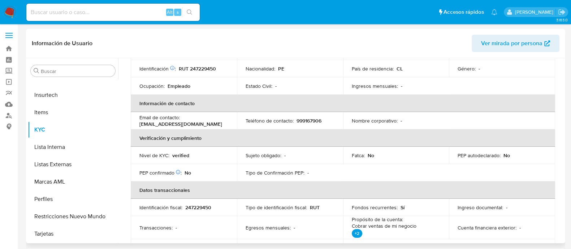
scroll to position [88, 0]
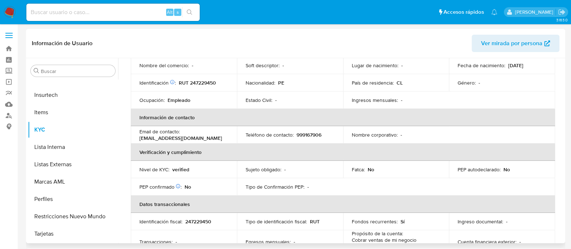
click at [314, 134] on p "999167906" at bounding box center [309, 135] width 25 height 7
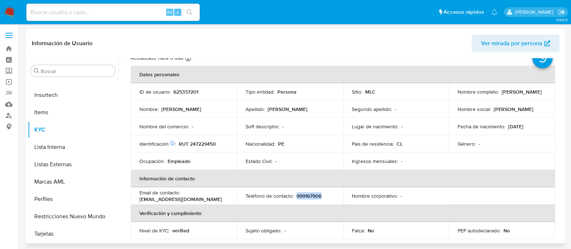
scroll to position [0, 0]
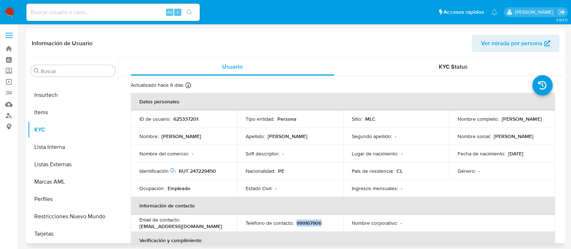
drag, startPoint x: 455, startPoint y: 123, endPoint x: 531, endPoint y: 123, distance: 76.3
click at [531, 123] on td "Nombre completo : Roy Edinson Maguiña Achon" at bounding box center [502, 118] width 106 height 17
click at [201, 169] on p "RUT 247229450" at bounding box center [197, 171] width 37 height 7
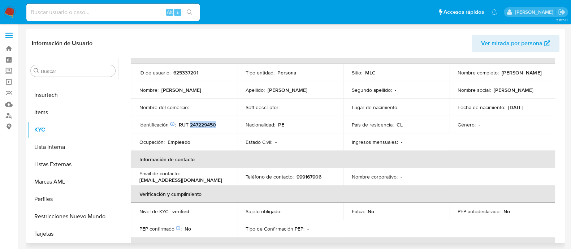
scroll to position [90, 0]
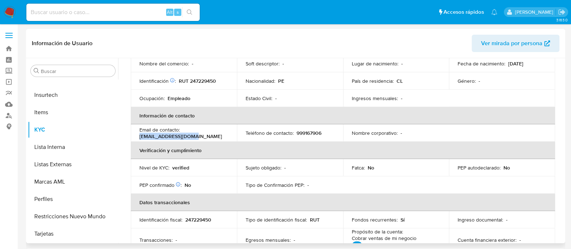
drag, startPoint x: 139, startPoint y: 136, endPoint x: 209, endPoint y: 133, distance: 70.5
click at [209, 133] on td "Email de contacto : royachonj9@gmail.com" at bounding box center [184, 132] width 106 height 17
click at [305, 131] on p "999167906" at bounding box center [309, 133] width 25 height 7
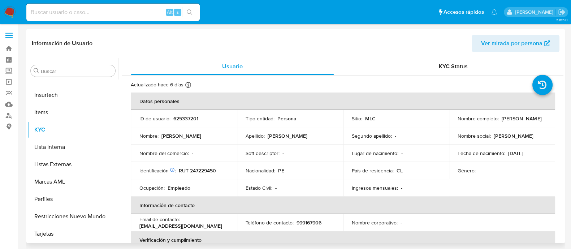
scroll to position [0, 0]
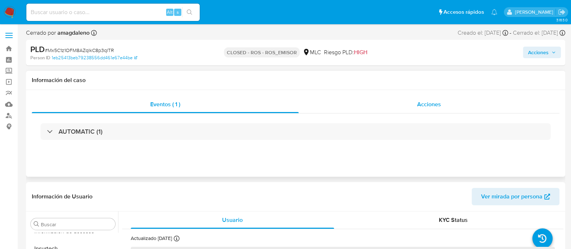
scroll to position [358, 0]
click at [379, 104] on div "Acciones" at bounding box center [429, 104] width 261 height 17
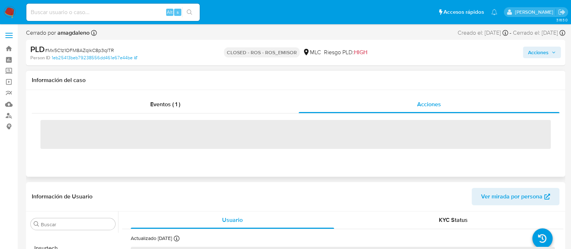
select select "10"
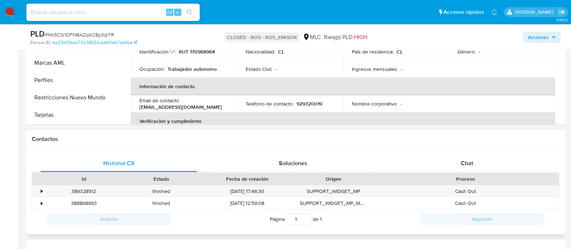
scroll to position [224, 0]
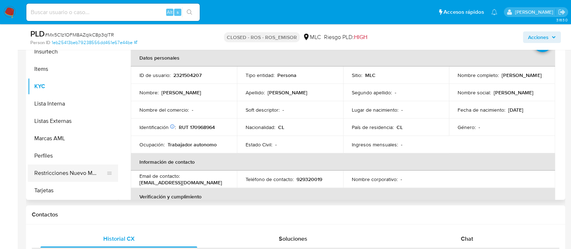
click at [67, 164] on button "Restricciones Nuevo Mundo" at bounding box center [70, 172] width 85 height 17
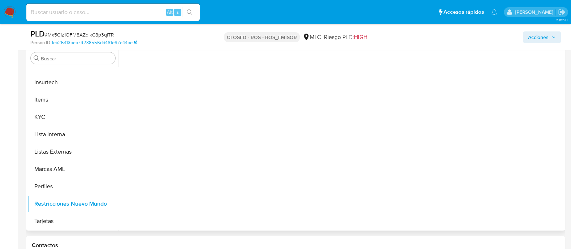
scroll to position [179, 0]
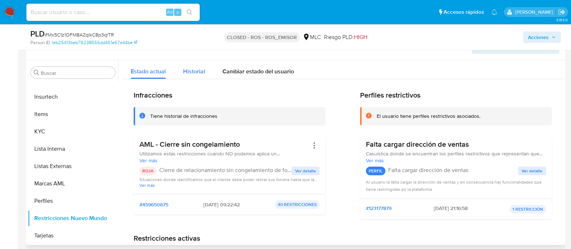
click at [193, 69] on span "Historial" at bounding box center [194, 71] width 22 height 8
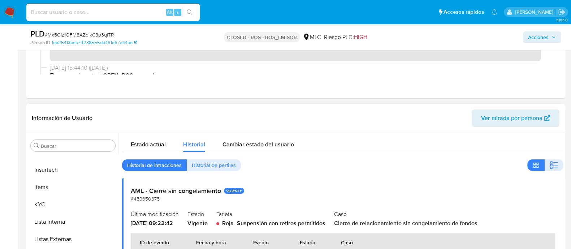
scroll to position [0, 0]
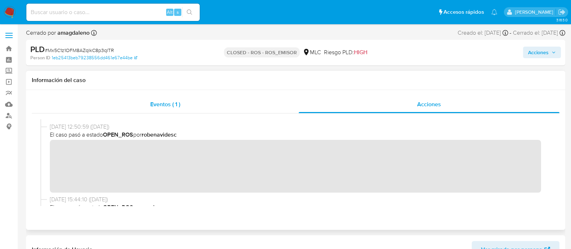
click at [257, 98] on div "Eventos ( 1 )" at bounding box center [165, 104] width 267 height 17
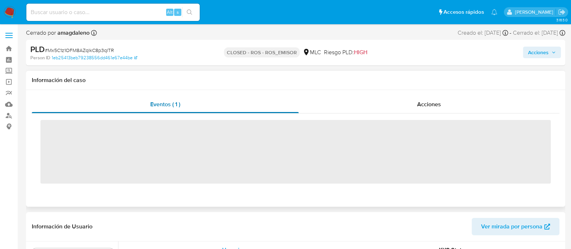
scroll to position [358, 0]
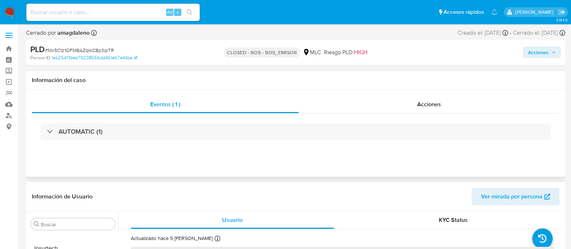
select select "10"
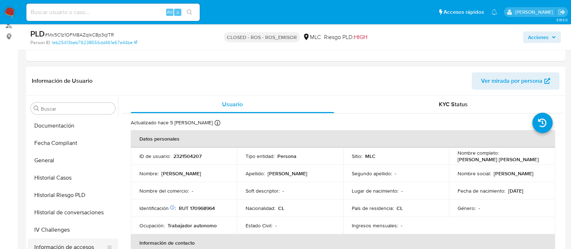
scroll to position [222, 0]
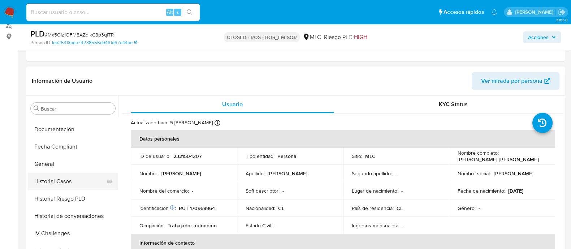
click at [60, 178] on button "Historial Casos" at bounding box center [70, 181] width 85 height 17
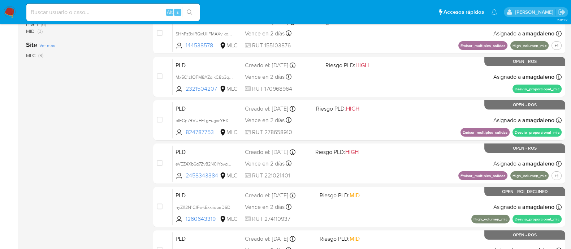
scroll to position [226, 0]
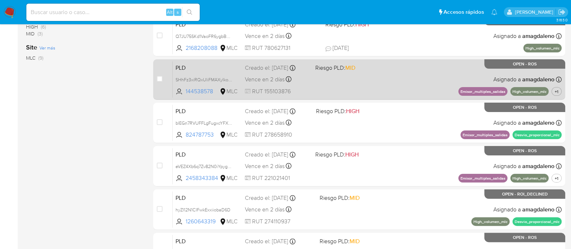
scroll to position [123, 0]
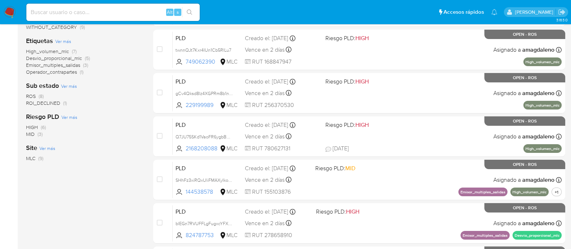
click at [106, 151] on div "Site Ver más MLC (9)" at bounding box center [84, 153] width 116 height 18
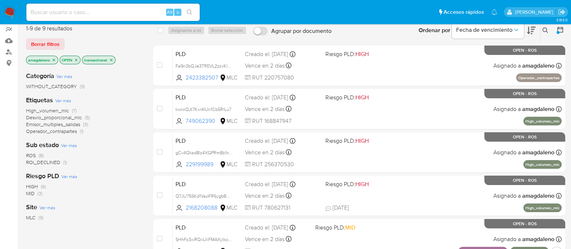
scroll to position [33, 0]
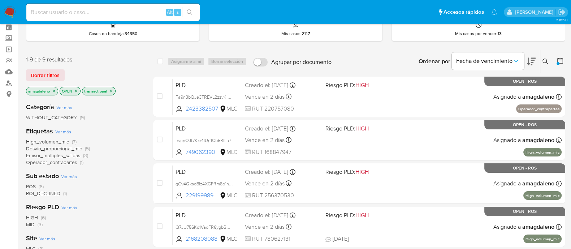
click at [54, 89] on icon "close-filter" at bounding box center [54, 91] width 4 height 4
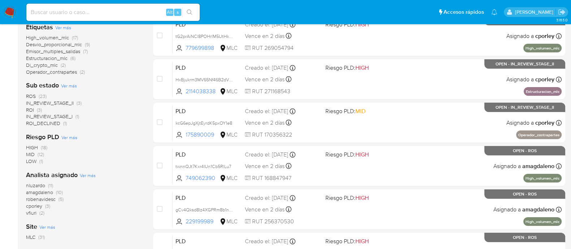
scroll to position [123, 0]
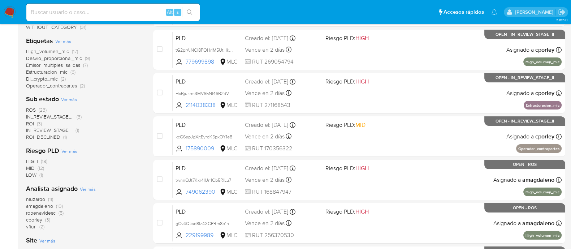
click at [51, 207] on span "amagdaleno" at bounding box center [39, 205] width 27 height 7
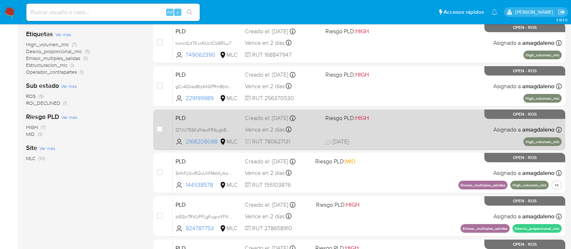
scroll to position [77, 0]
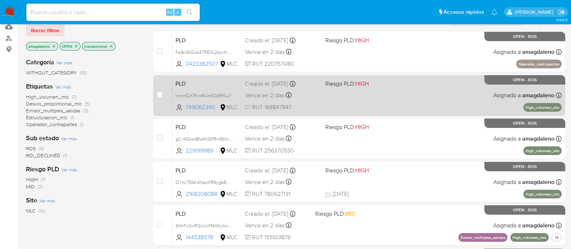
click at [327, 91] on div "PLD twnnQJt7Kxr4IUn1Cb5RlLu7 749062390 MLC Riesgo PLD: HIGH Creado el: 12/07/20…" at bounding box center [367, 95] width 389 height 37
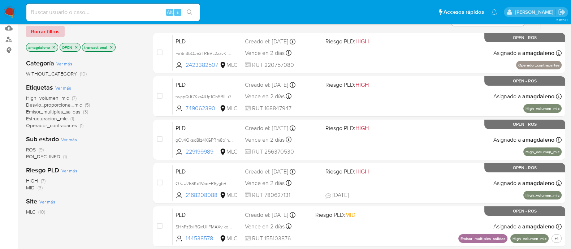
scroll to position [76, 0]
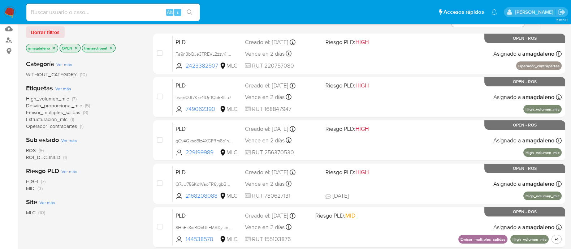
click at [126, 168] on div "Riesgo PLD Ver más HIGH (7) MID (3)" at bounding box center [84, 179] width 116 height 25
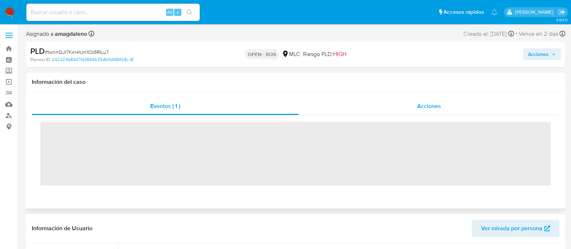
scroll to position [358, 0]
click at [368, 103] on div "Acciones" at bounding box center [429, 106] width 261 height 17
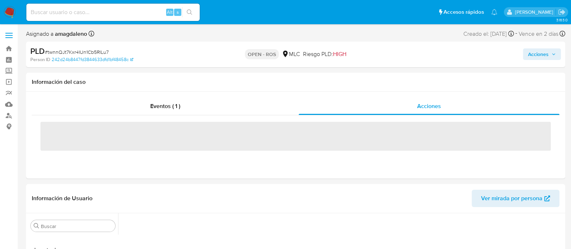
select select "10"
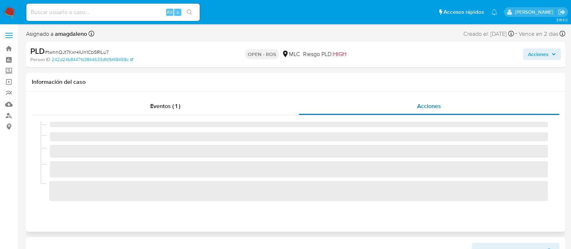
scroll to position [45, 0]
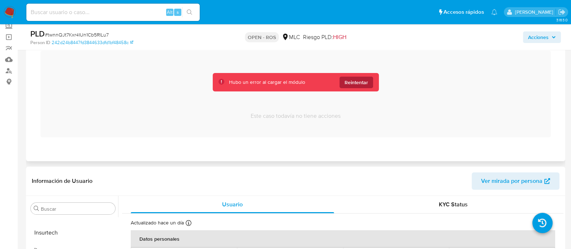
click at [365, 79] on span "Reintentar" at bounding box center [356, 83] width 23 height 12
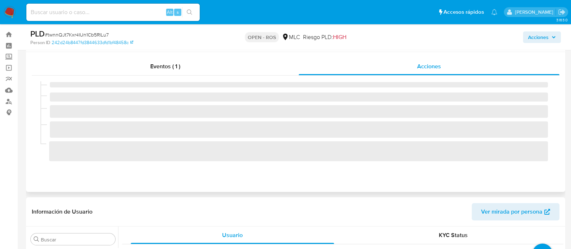
scroll to position [0, 0]
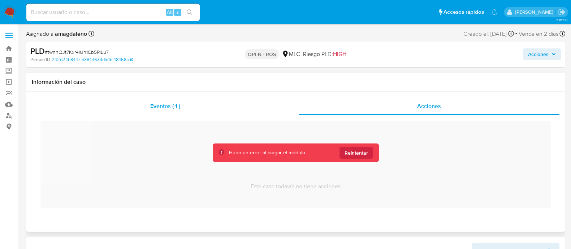
click at [213, 101] on div "Eventos ( 1 )" at bounding box center [165, 106] width 267 height 17
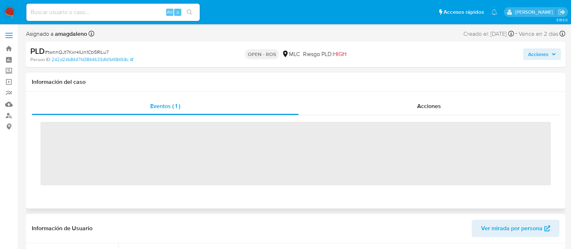
click at [356, 97] on div "Eventos ( 1 ) Acciones ‌" at bounding box center [296, 150] width 540 height 117
click at [357, 103] on div "Acciones" at bounding box center [429, 106] width 261 height 17
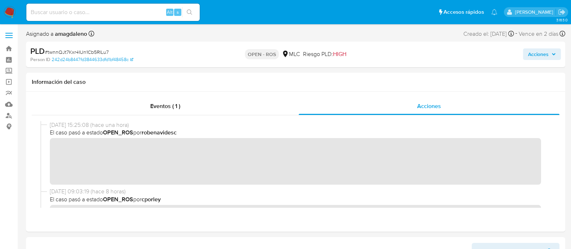
click at [66, 54] on span "# twnnQJt7Kxr4IUn1Cb5RlLu7" at bounding box center [77, 51] width 64 height 7
copy span "twnnQJt7Kxr4IUn1Cb5RlLu7"
